Goal: Task Accomplishment & Management: Manage account settings

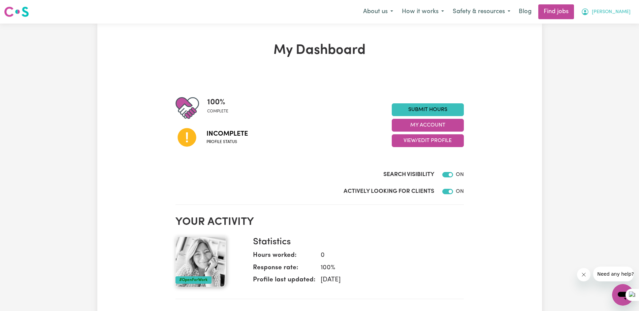
click at [589, 10] on icon "My Account" at bounding box center [585, 12] width 8 height 8
click at [617, 39] on link "My Dashboard" at bounding box center [608, 38] width 53 height 13
click at [594, 26] on link "My Account" at bounding box center [608, 26] width 53 height 13
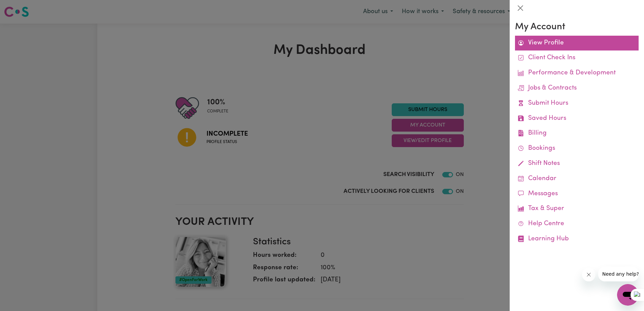
click at [550, 41] on link "View Profile" at bounding box center [577, 43] width 124 height 15
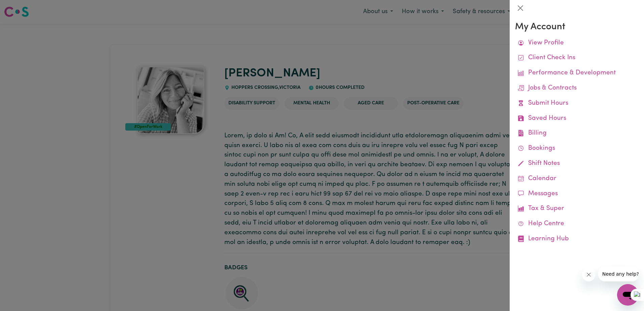
click at [112, 192] on div at bounding box center [322, 155] width 644 height 311
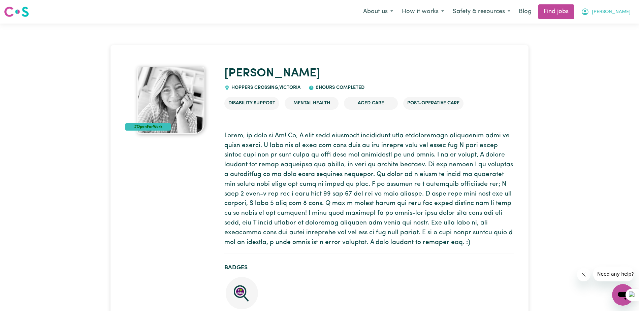
click at [617, 9] on button "[PERSON_NAME]" at bounding box center [606, 12] width 58 height 14
click at [174, 107] on img at bounding box center [170, 100] width 67 height 67
click at [142, 128] on div "#OpenForWork" at bounding box center [147, 126] width 45 height 7
click at [574, 10] on link "Find jobs" at bounding box center [557, 11] width 36 height 15
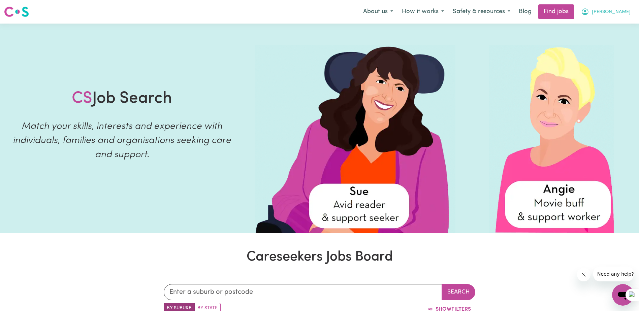
click at [589, 10] on icon "My Account" at bounding box center [585, 12] width 8 height 8
click at [608, 25] on link "My Account" at bounding box center [608, 26] width 53 height 13
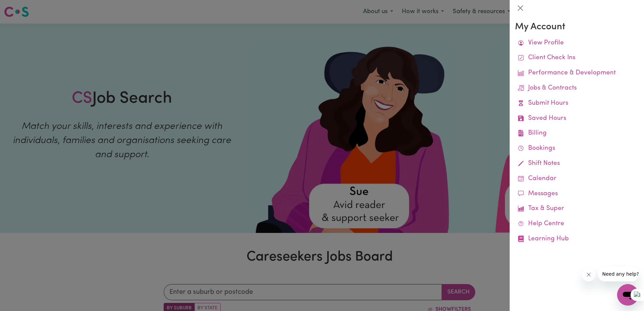
click at [460, 49] on div at bounding box center [322, 155] width 644 height 311
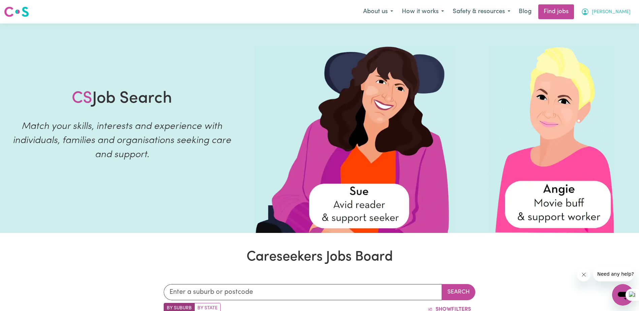
click at [619, 11] on span "[PERSON_NAME]" at bounding box center [611, 11] width 39 height 7
click at [600, 40] on link "My Dashboard" at bounding box center [608, 38] width 53 height 13
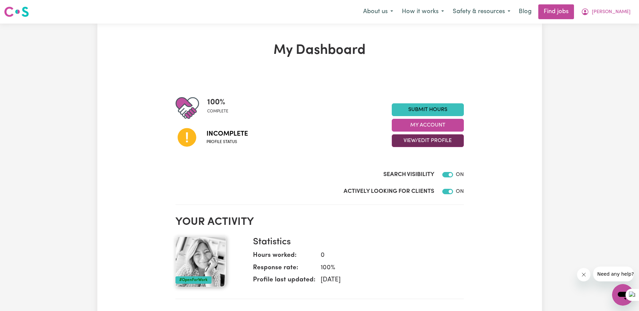
click at [423, 142] on button "View/Edit Profile" at bounding box center [428, 140] width 72 height 13
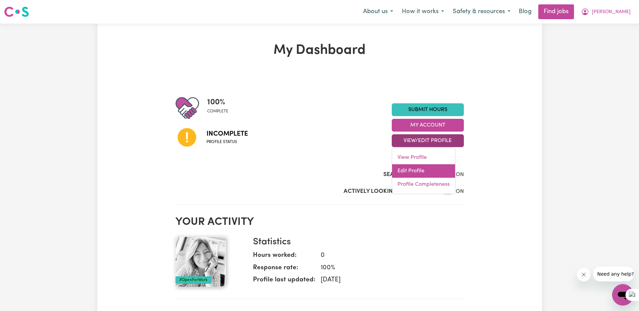
click at [417, 175] on link "Edit Profile" at bounding box center [423, 170] width 63 height 13
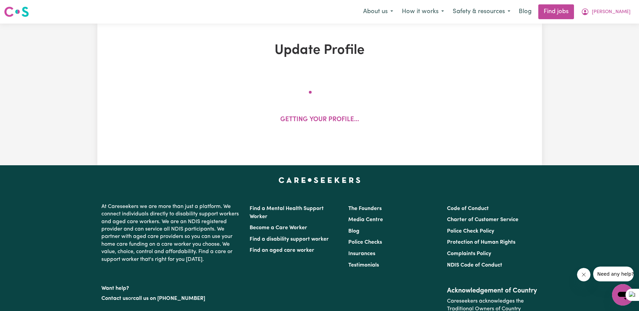
select select "[DEMOGRAPHIC_DATA]"
select select "[DEMOGRAPHIC_DATA] Citizen"
select select "Studying a healthcare related degree or qualification"
select select "60"
select select "80"
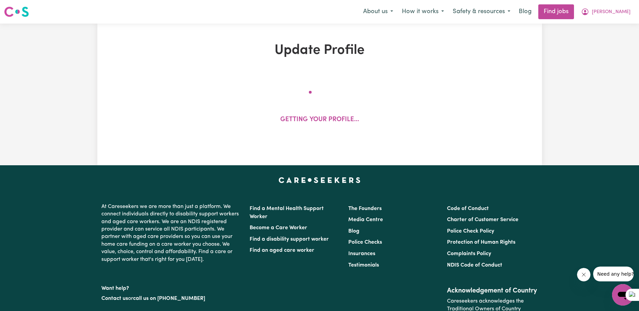
select select "90"
select select "100"
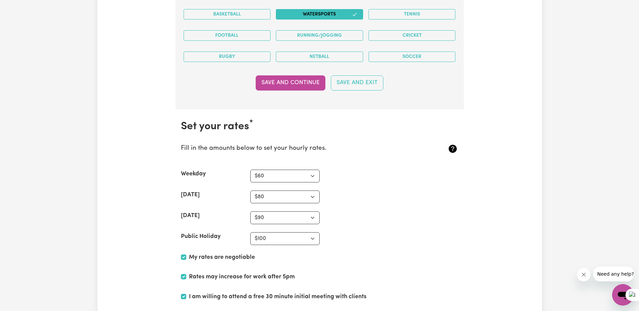
scroll to position [1685, 0]
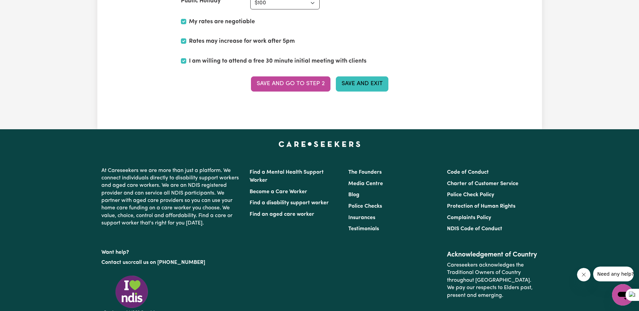
click at [376, 87] on button "Save and Exit" at bounding box center [362, 83] width 53 height 15
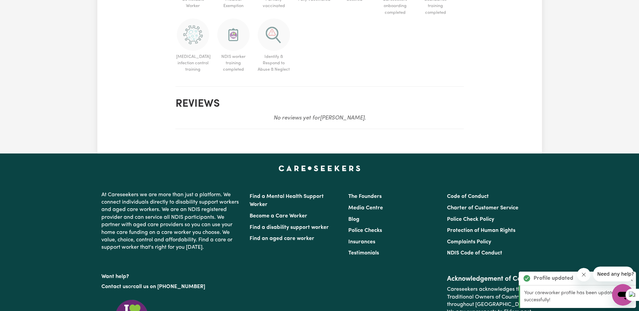
drag, startPoint x: 317, startPoint y: 95, endPoint x: 279, endPoint y: 117, distance: 43.6
click at [284, 76] on span "Identify & Respond to Abuse & Neglect" at bounding box center [273, 47] width 35 height 57
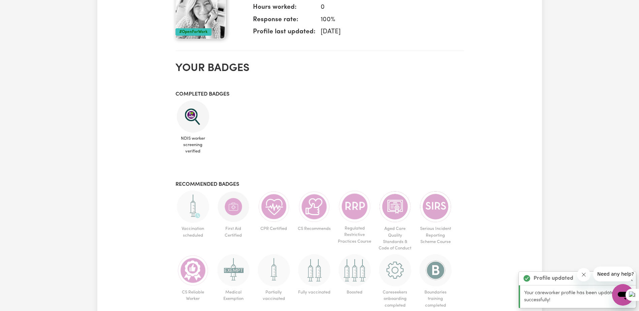
scroll to position [46, 0]
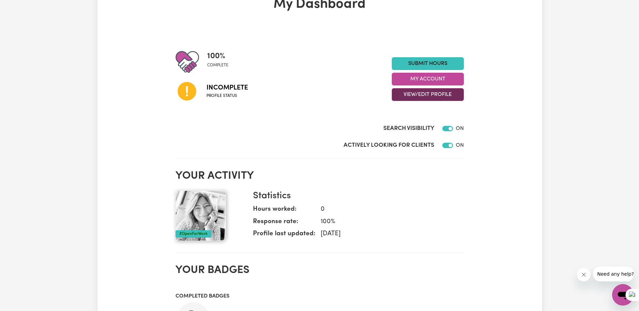
click at [426, 95] on button "View/Edit Profile" at bounding box center [428, 94] width 72 height 13
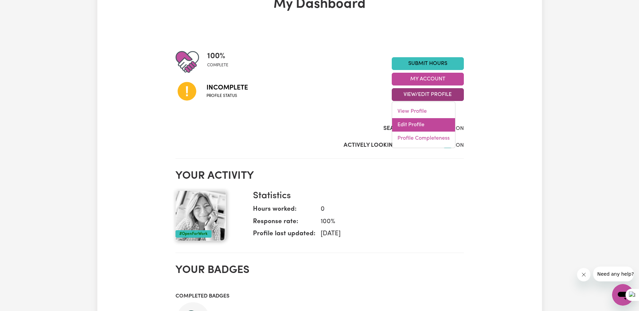
click at [416, 123] on link "Edit Profile" at bounding box center [423, 124] width 63 height 13
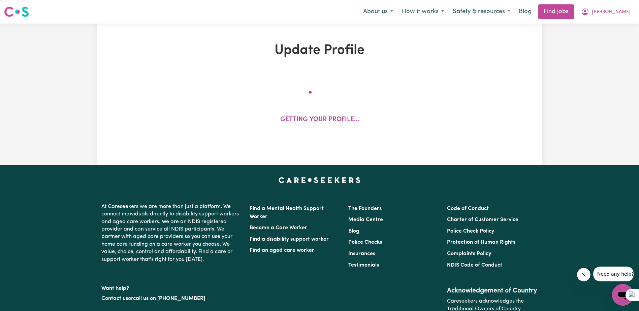
select select "[DEMOGRAPHIC_DATA]"
select select "[DEMOGRAPHIC_DATA] Citizen"
select select "Studying a healthcare related degree or qualification"
select select "60"
select select "80"
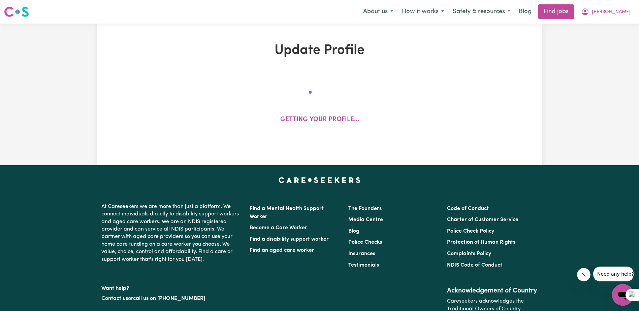
select select "90"
select select "100"
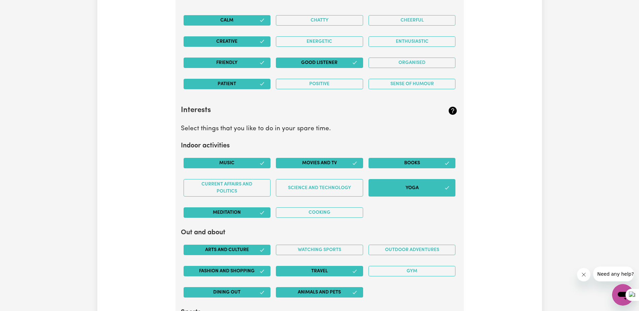
scroll to position [1314, 0]
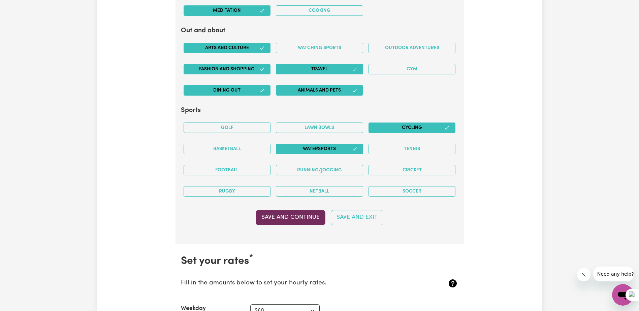
click at [290, 217] on button "Save and Continue" at bounding box center [291, 217] width 70 height 15
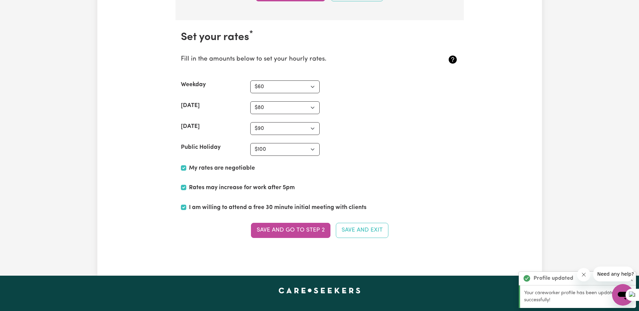
scroll to position [1623, 0]
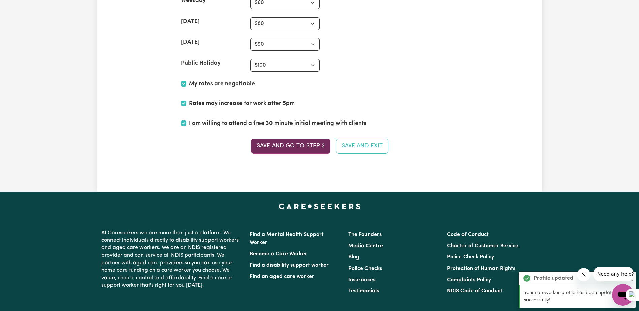
click at [297, 143] on button "Save and go to Step 2" at bounding box center [291, 146] width 80 height 15
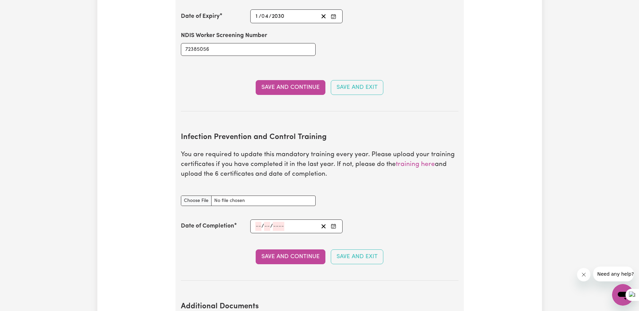
scroll to position [1045, 0]
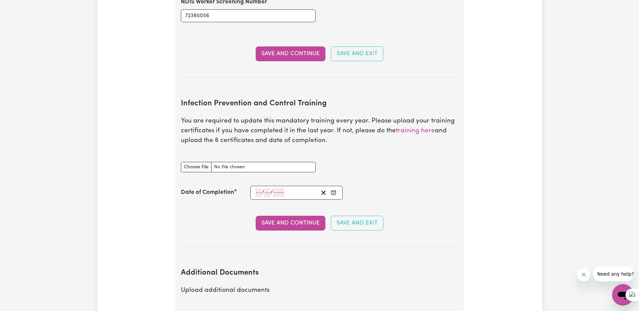
click at [257, 188] on input "number" at bounding box center [258, 192] width 6 height 9
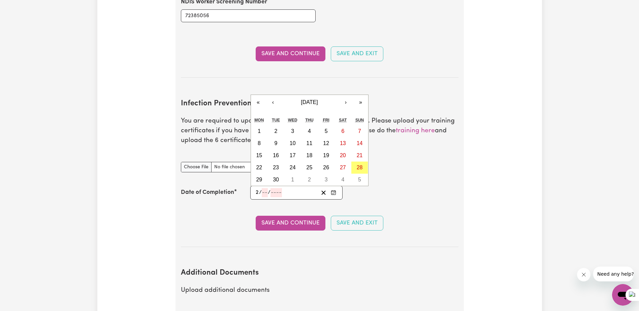
type input "28"
type input "09"
type input "0002-09-28"
type input "9"
type input "2"
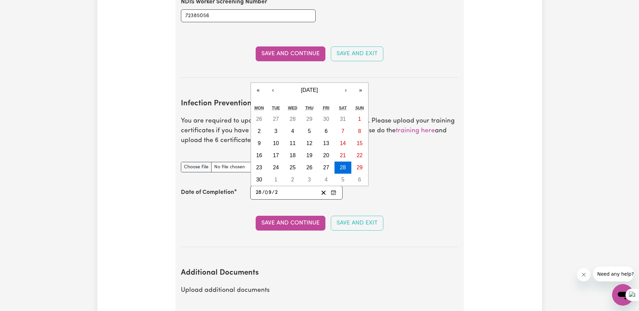
type input "0020-09-28"
type input "20"
type input "0202-09-28"
type input "202"
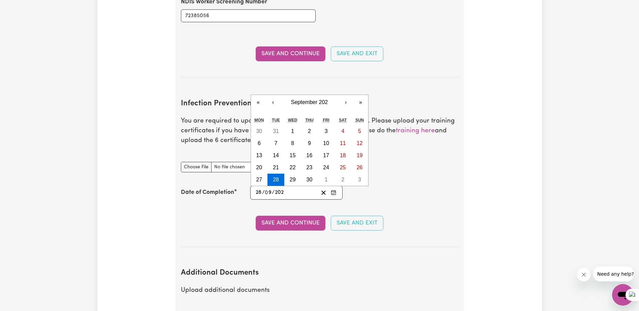
type input "[DATE]"
type input "2025"
click at [220, 199] on section "Infection Prevention and Control Training You are required to update this manda…" at bounding box center [320, 168] width 278 height 159
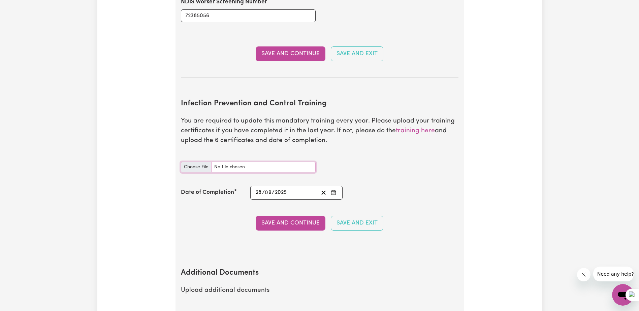
click at [191, 162] on input "Infection Prevention and Control Training document" at bounding box center [248, 167] width 135 height 10
type input "C:\fakepath\Chain of Infection.pdf"
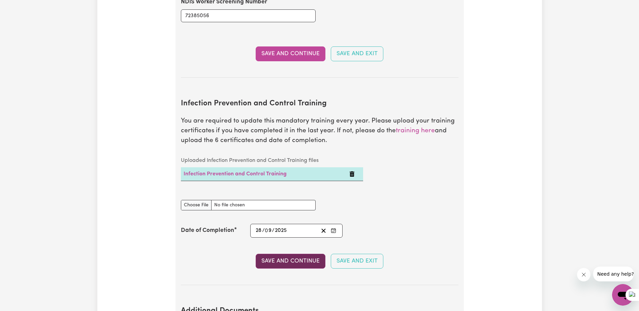
click at [289, 254] on button "Save and Continue" at bounding box center [291, 261] width 70 height 15
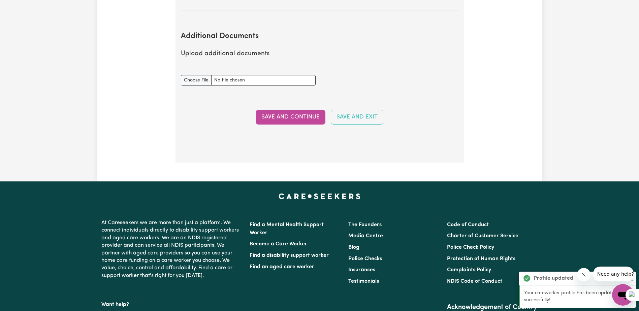
scroll to position [1331, 0]
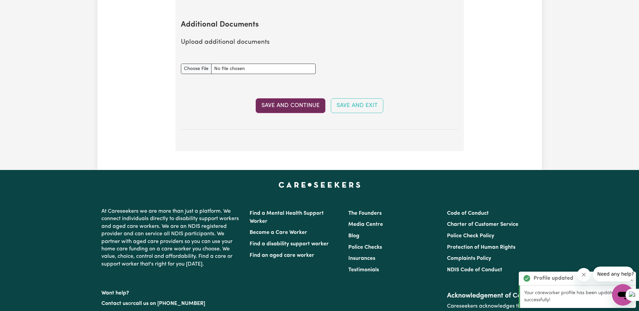
click at [274, 98] on button "Save and Continue" at bounding box center [291, 105] width 70 height 15
select select "2025"
select select "Certificate III (Individual Support)"
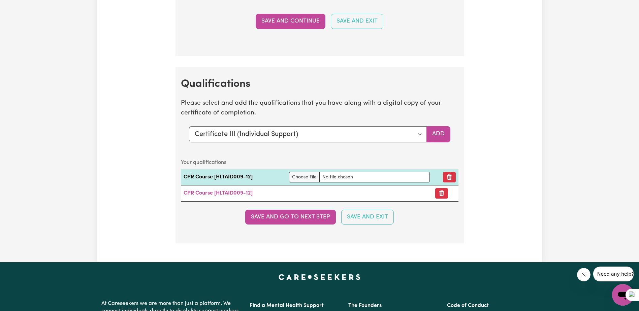
scroll to position [1752, 0]
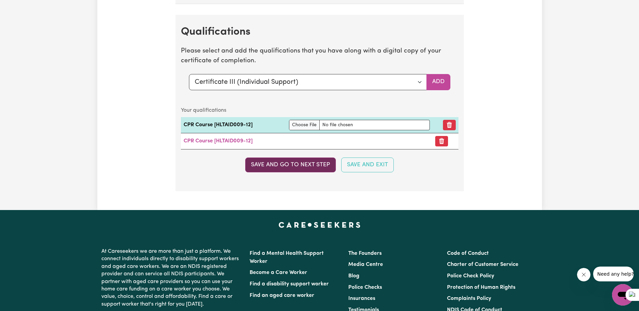
click at [300, 165] on button "Save and go to next step" at bounding box center [290, 165] width 91 height 15
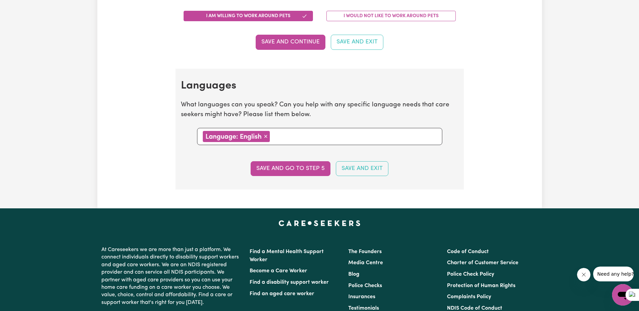
scroll to position [708, 0]
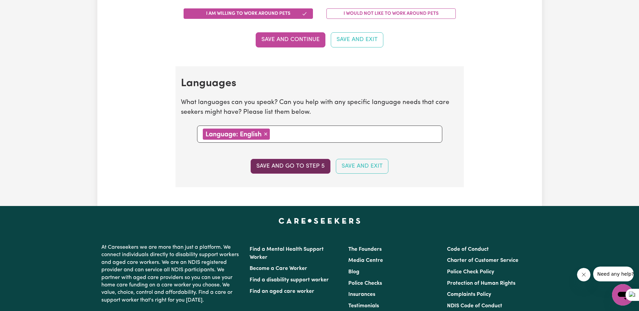
click at [288, 168] on button "Save and go to step 5" at bounding box center [291, 166] width 80 height 15
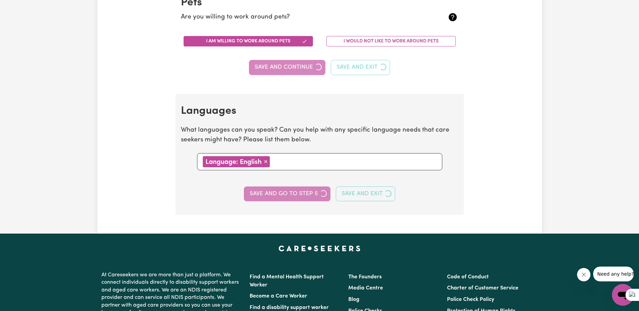
select select "I am providing services by being employed by an organisation"
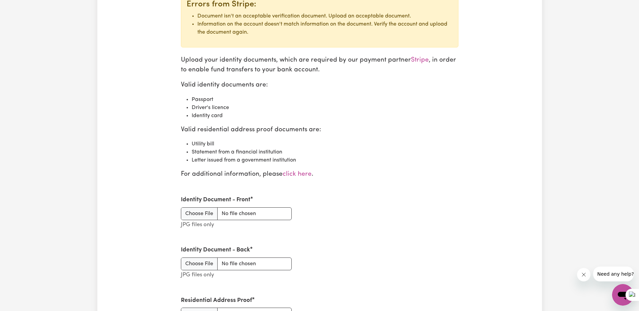
scroll to position [775, 0]
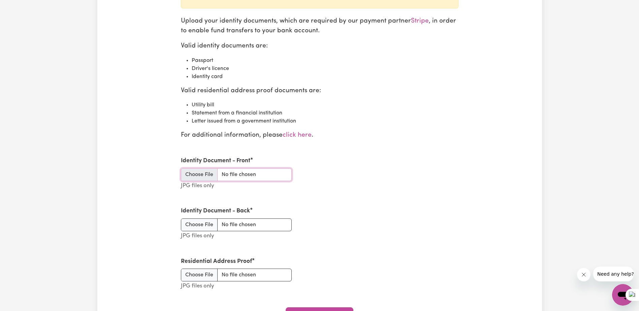
click at [200, 174] on input "Identity Document - Front" at bounding box center [236, 174] width 111 height 13
type input "C:\fakepath\licence2.jpg"
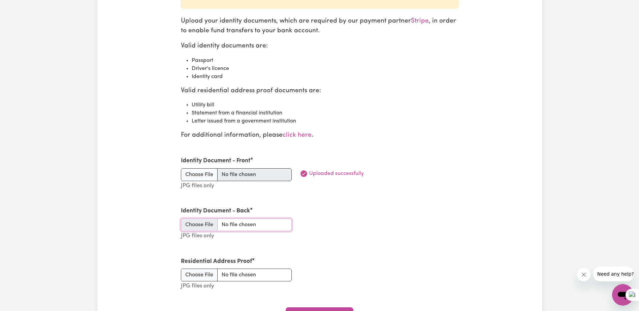
click at [202, 227] on input "Identity Document - Back" at bounding box center [236, 225] width 111 height 13
type input "C:\fakepath\licence2back.jpg"
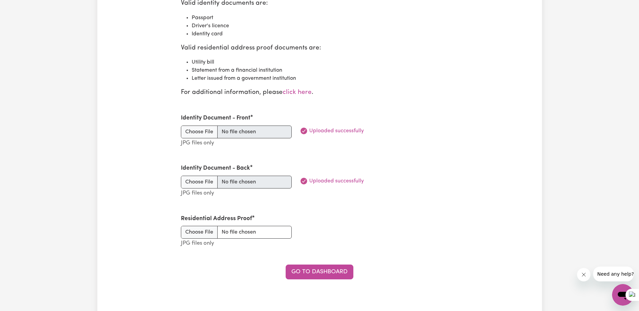
scroll to position [842, 0]
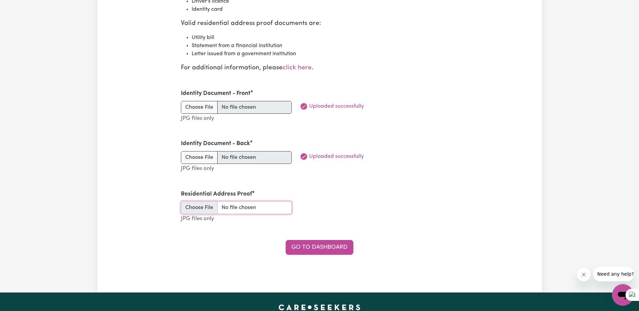
click at [191, 209] on input "Residential Address Proof" at bounding box center [236, 208] width 111 height 13
click at [196, 210] on input "Residential Address Proof" at bounding box center [236, 208] width 111 height 13
type input "C:\fakepath\ProofofResidence.jpg"
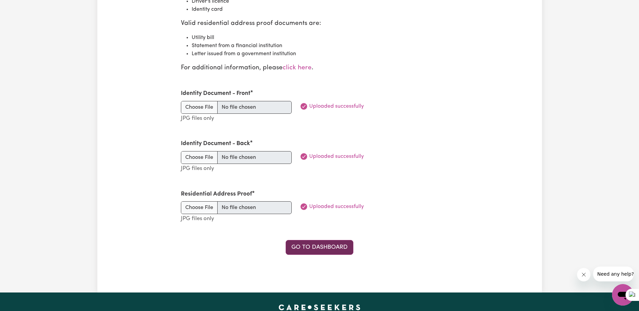
click at [316, 247] on link "Go to Dashboard" at bounding box center [320, 247] width 68 height 15
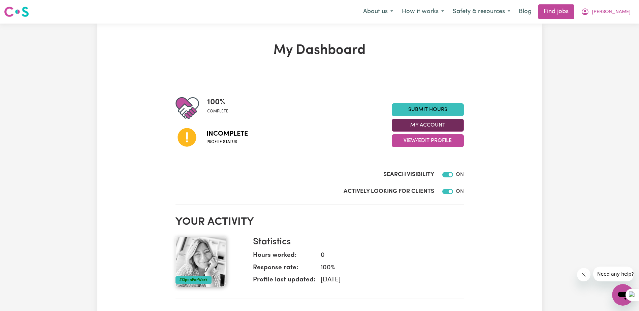
click at [429, 125] on button "My Account" at bounding box center [428, 125] width 72 height 13
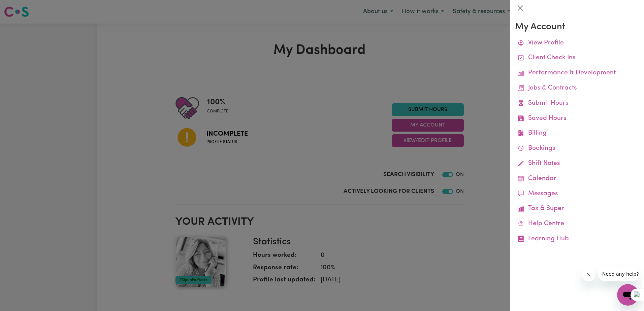
drag, startPoint x: 441, startPoint y: 127, endPoint x: 438, endPoint y: 131, distance: 5.3
click at [441, 127] on div at bounding box center [322, 155] width 644 height 311
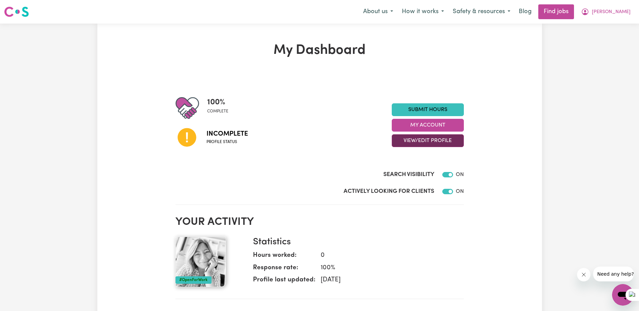
click at [436, 142] on button "View/Edit Profile" at bounding box center [428, 140] width 72 height 13
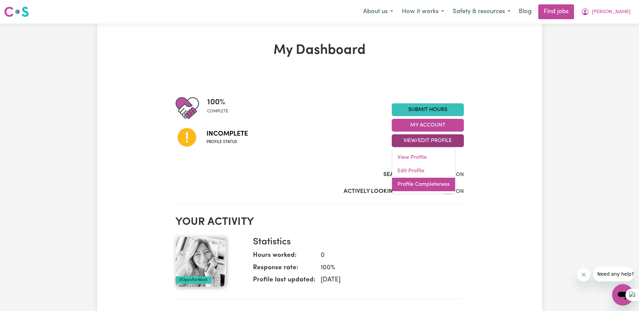
click at [432, 186] on link "Profile Completeness" at bounding box center [423, 184] width 63 height 13
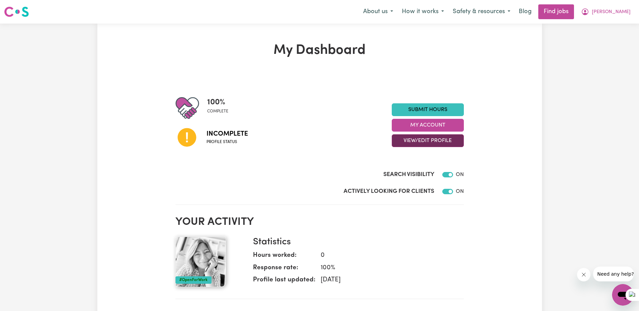
click at [419, 141] on button "View/Edit Profile" at bounding box center [428, 140] width 72 height 13
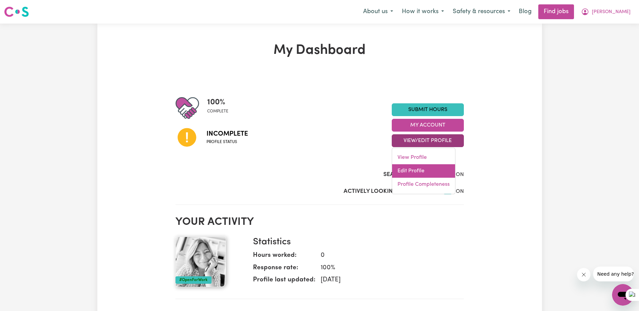
click at [419, 170] on link "Edit Profile" at bounding box center [423, 170] width 63 height 13
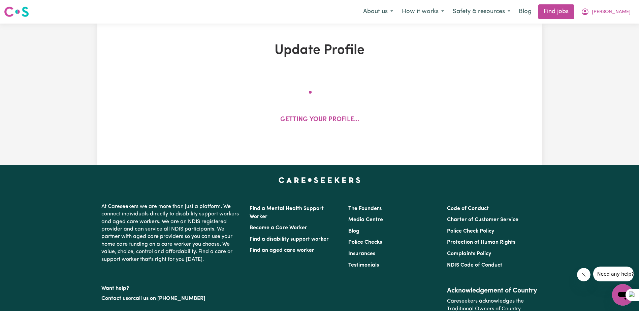
select select "[DEMOGRAPHIC_DATA]"
select select "[DEMOGRAPHIC_DATA] Citizen"
select select "Studying a healthcare related degree or qualification"
select select "60"
select select "80"
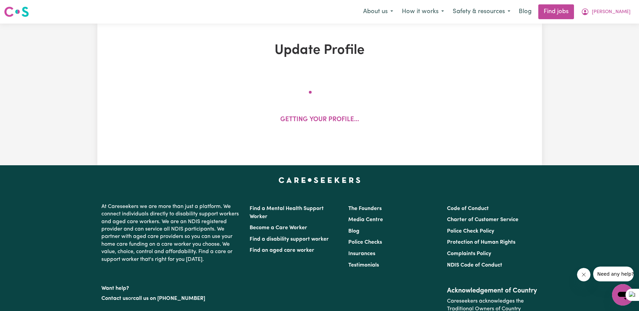
select select "90"
select select "100"
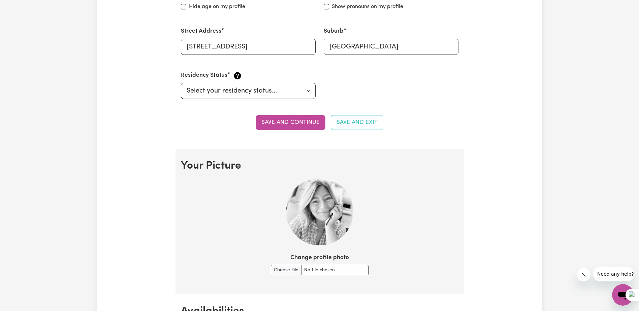
scroll to position [505, 0]
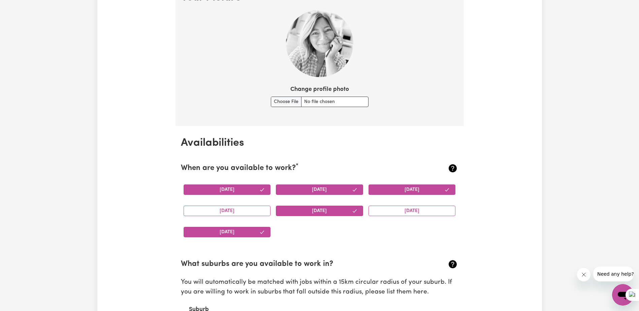
click at [343, 191] on button "[DATE]" at bounding box center [319, 190] width 87 height 10
click at [441, 187] on button "[DATE]" at bounding box center [412, 190] width 87 height 10
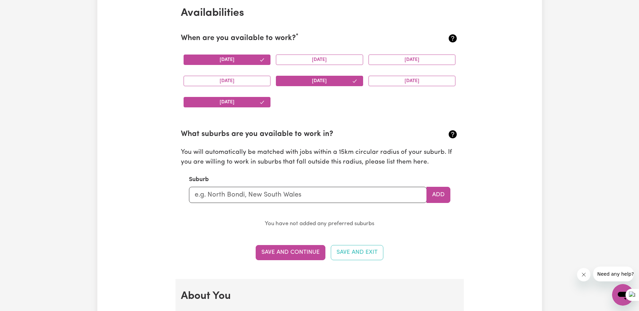
scroll to position [640, 0]
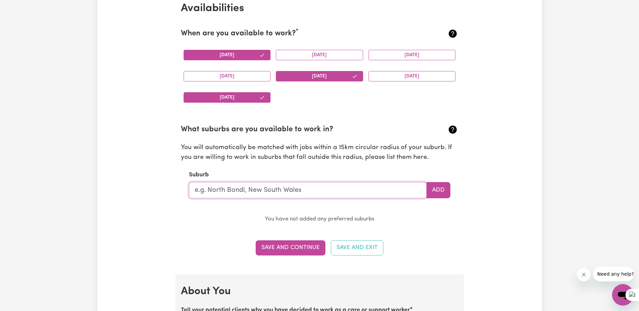
click at [222, 191] on input "text" at bounding box center [308, 190] width 238 height 16
type input "hoppers"
type input "hoppers CROSSING, Victoria, 3029"
type input "hoppers c"
type input "hoppers cROSSING, Victoria, 3029"
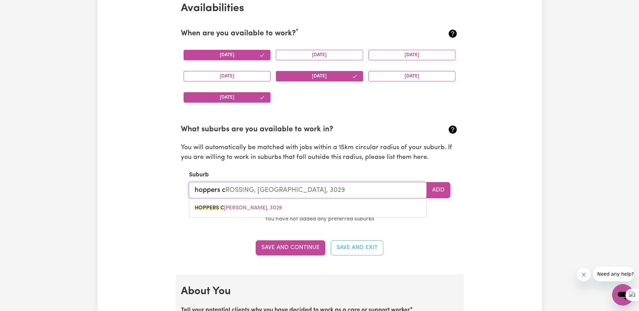
type input "hoppers cr"
type input "hoppers crOSSING, Victoria, 3029"
type input "hoppers cro"
type input "hoppers croSSING, Victoria, 3029"
type input "hoppers cros"
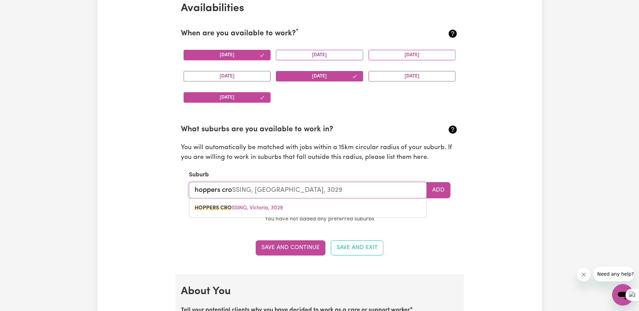
type input "hoppers crosSING, Victoria, 3029"
type input "hoppers cross"
type input "hoppers crossING, Victoria, 3029"
type input "hoppers crossi"
type input "hoppers crossiNG, Victoria, 3029"
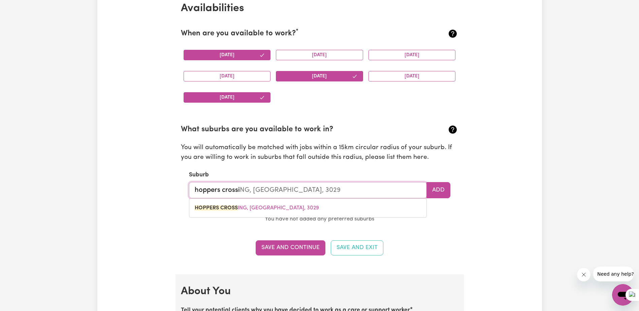
type input "hoppers crossin"
type input "hoppers crossinG, Victoria, 3029"
type input "hoppers crossing"
type input "hoppers crossing, Victoria, 3029"
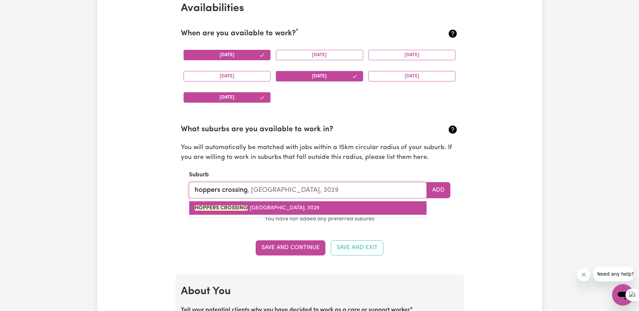
click at [219, 208] on mark "HOPPERS CROSSING" at bounding box center [221, 208] width 53 height 5
type input "[GEOGRAPHIC_DATA]"
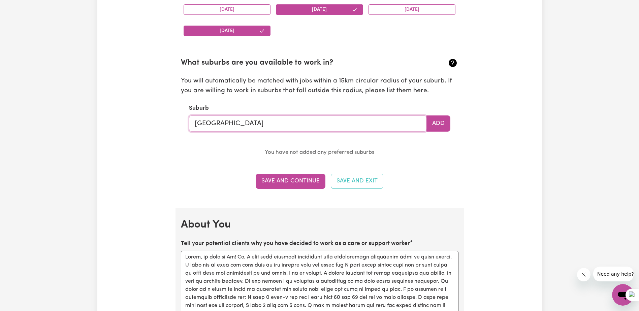
scroll to position [708, 0]
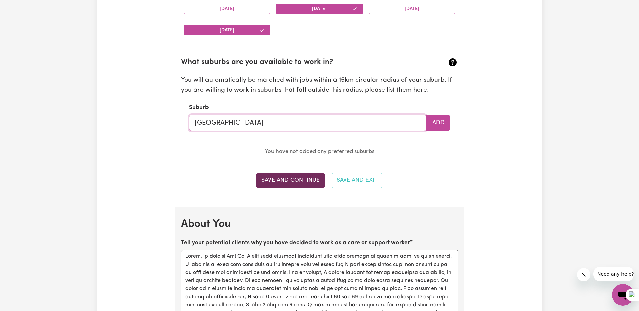
type input "[GEOGRAPHIC_DATA]"
click at [282, 180] on button "Save and Continue" at bounding box center [291, 180] width 70 height 15
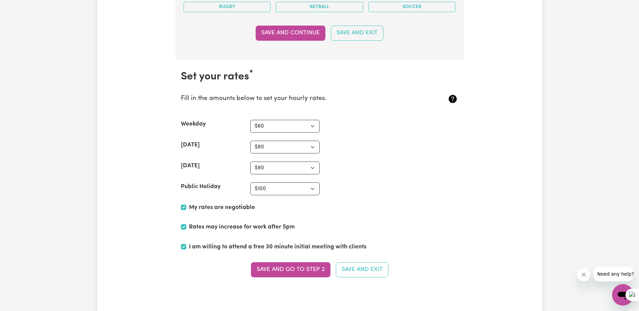
scroll to position [1555, 0]
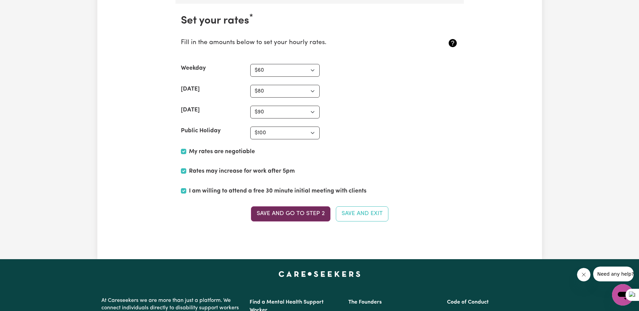
click at [297, 215] on button "Save and go to Step 2" at bounding box center [291, 214] width 80 height 15
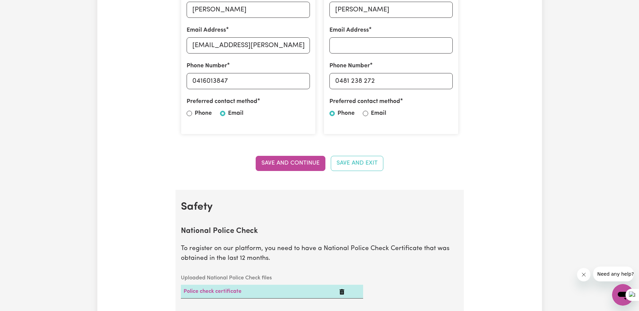
scroll to position [202, 0]
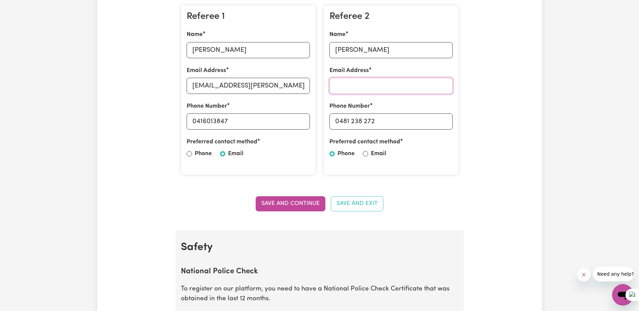
click at [353, 84] on input "Email Address" at bounding box center [391, 86] width 123 height 16
type input "[PERSON_NAME][EMAIL_ADDRESS][DOMAIN_NAME]"
click at [435, 191] on section "Referees Enter the details of two referees. Referee 1 Name Linda Email Address …" at bounding box center [320, 93] width 288 height 276
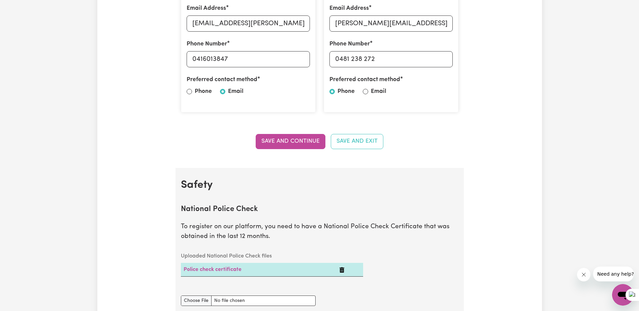
scroll to position [371, 0]
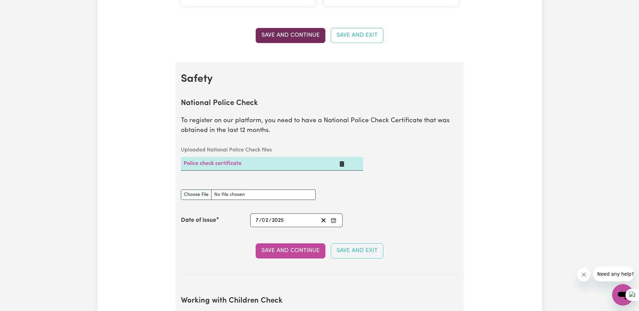
click at [302, 37] on button "Save and Continue" at bounding box center [291, 35] width 70 height 15
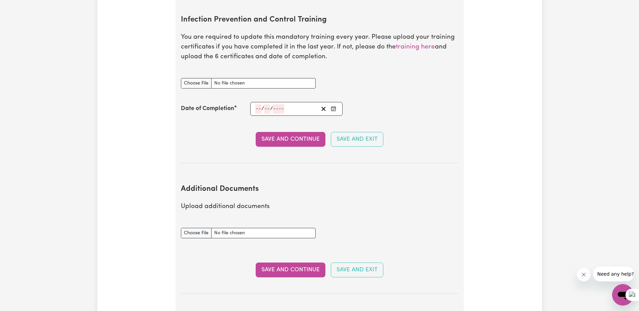
scroll to position [1039, 0]
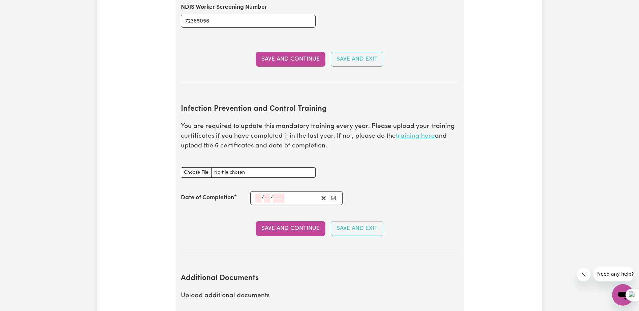
click at [419, 133] on link "training here" at bounding box center [415, 136] width 39 height 6
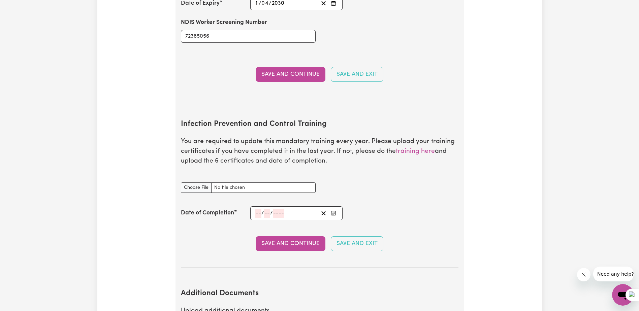
scroll to position [803, 0]
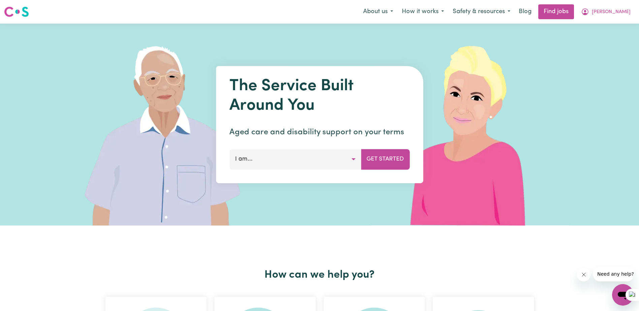
click at [279, 159] on button "I am..." at bounding box center [295, 159] width 132 height 20
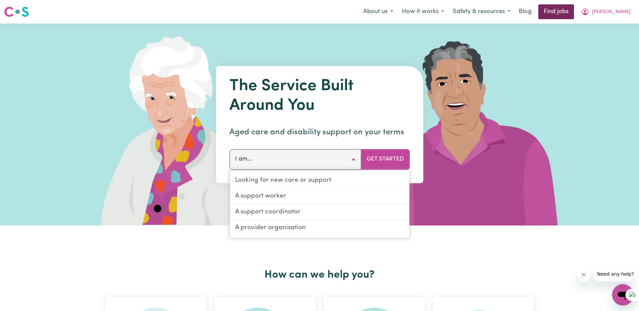
click at [574, 8] on link "Find jobs" at bounding box center [557, 11] width 36 height 15
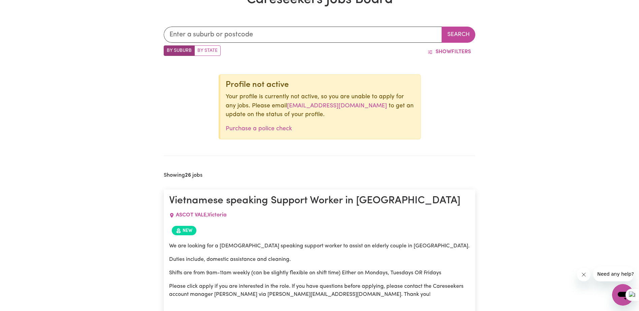
scroll to position [206, 0]
